Goal: Navigation & Orientation: Find specific page/section

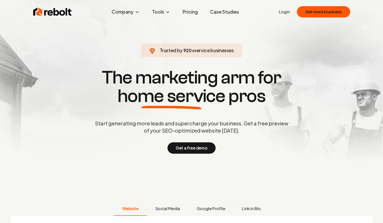
scroll to position [10, 0]
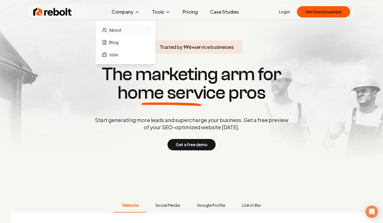
click at [121, 31] on span "About" at bounding box center [115, 30] width 12 height 6
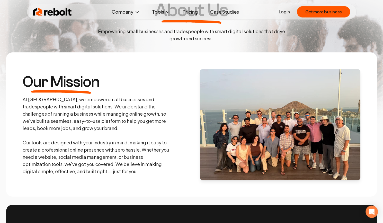
scroll to position [46, 0]
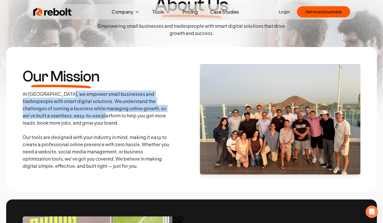
drag, startPoint x: 69, startPoint y: 96, endPoint x: 79, endPoint y: 115, distance: 20.9
click at [79, 115] on p "At [GEOGRAPHIC_DATA], we empower small businesses and tradespeople with smart d…" at bounding box center [97, 130] width 148 height 79
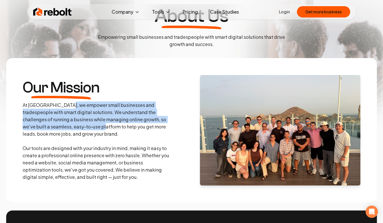
scroll to position [0, 0]
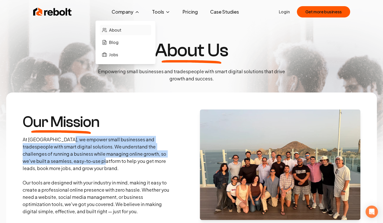
click at [118, 31] on span "About" at bounding box center [115, 30] width 12 height 6
click at [117, 53] on span "Jobs" at bounding box center [113, 55] width 9 height 6
